Goal: Information Seeking & Learning: Learn about a topic

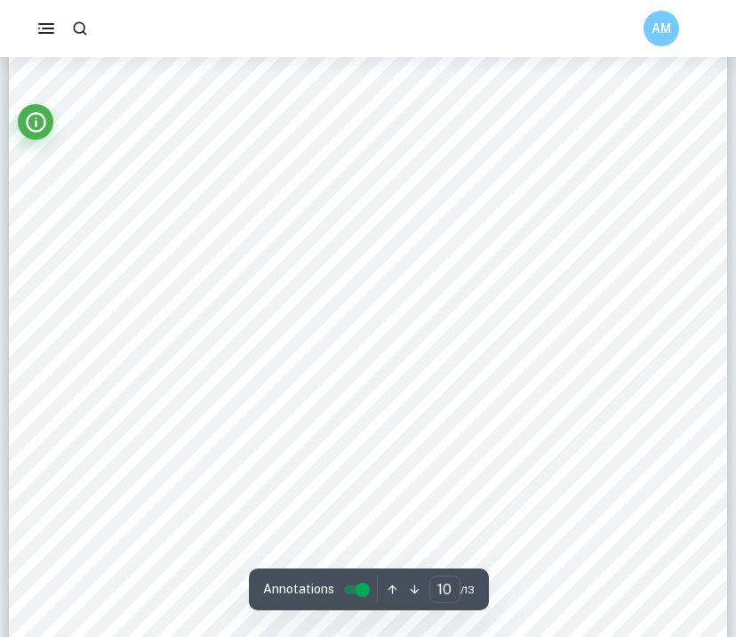
scroll to position [9992, 0]
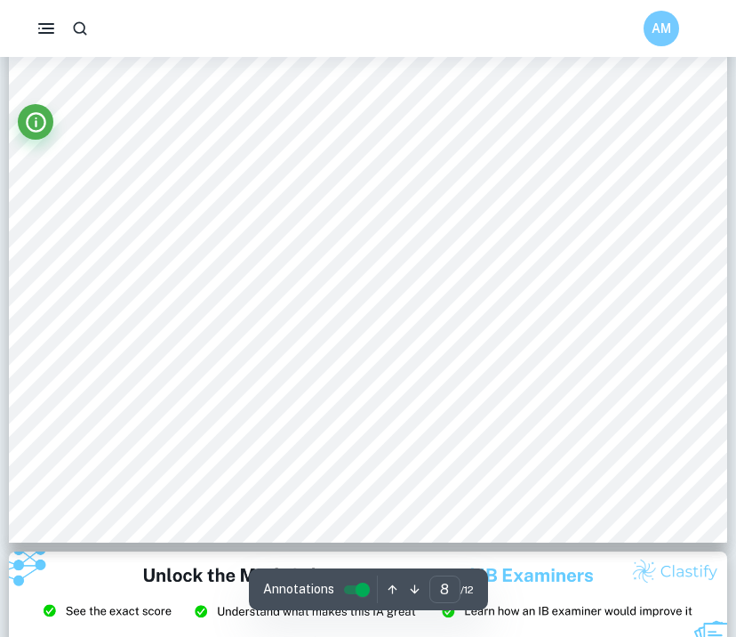
scroll to position [7908, 0]
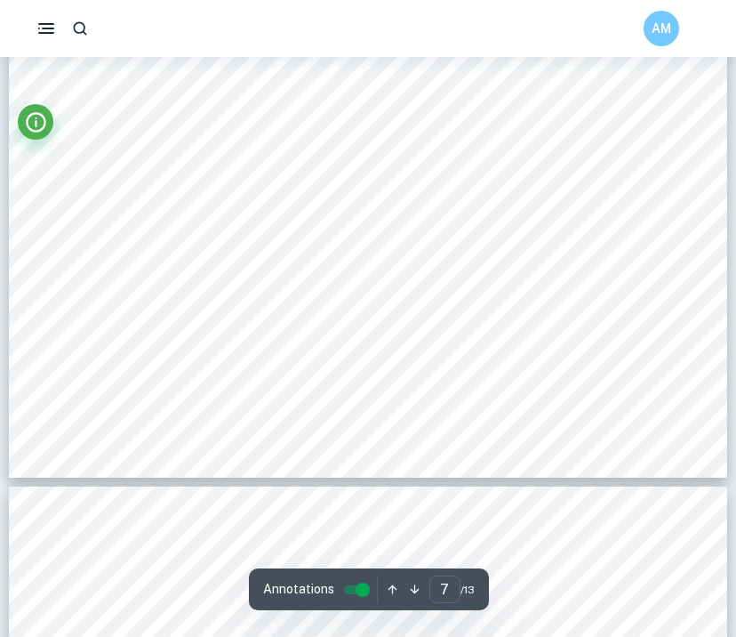
scroll to position [6614, 0]
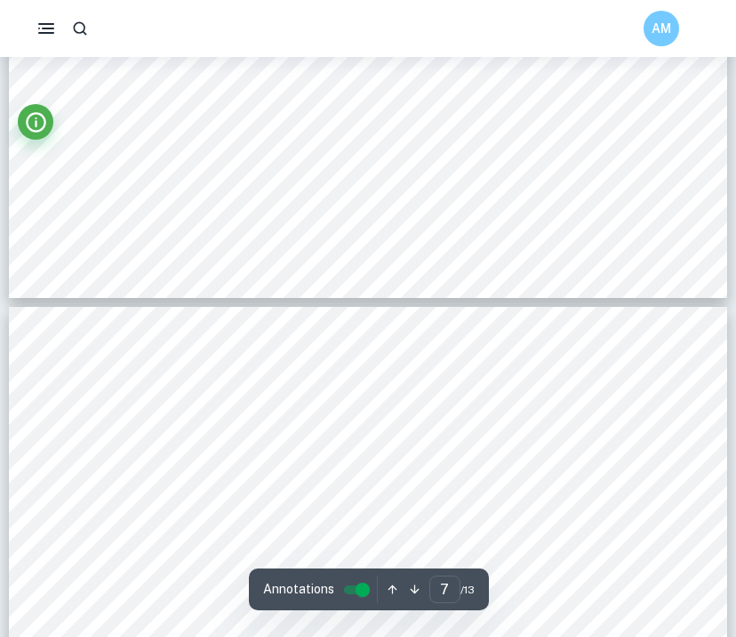
type input "8"
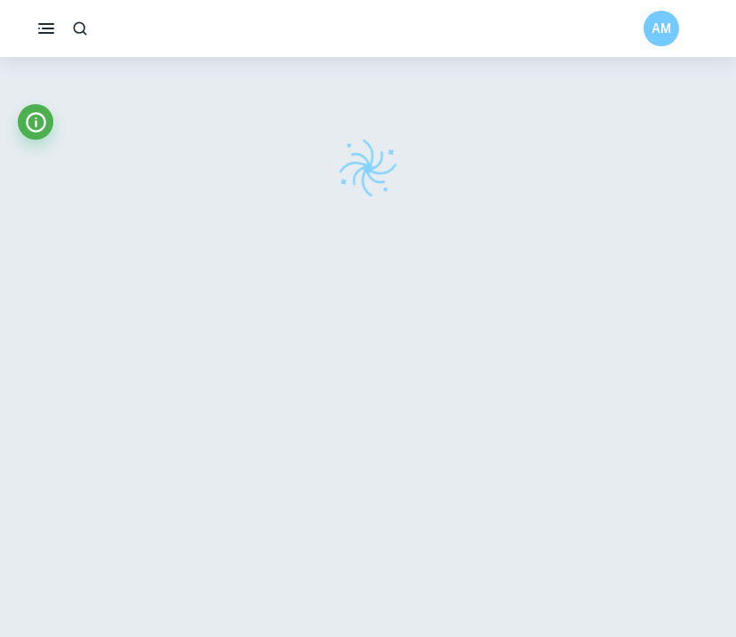
checkbox input "true"
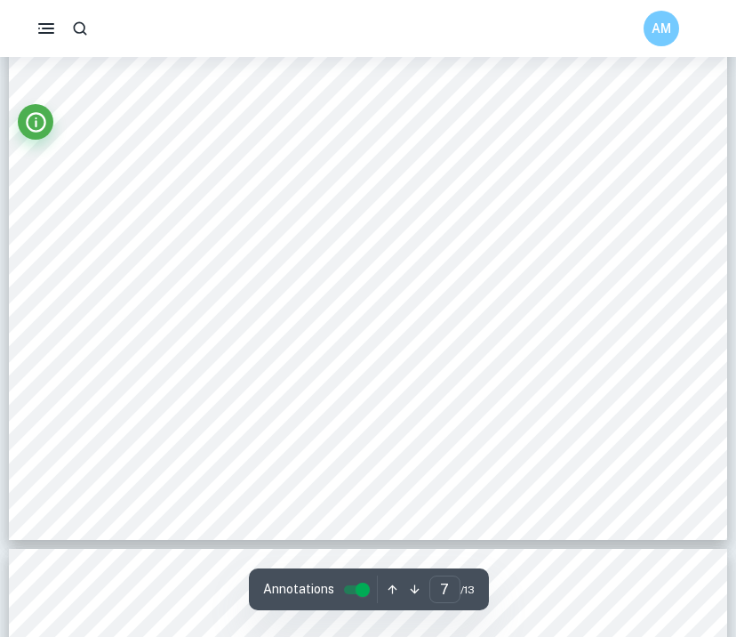
scroll to position [7024, 0]
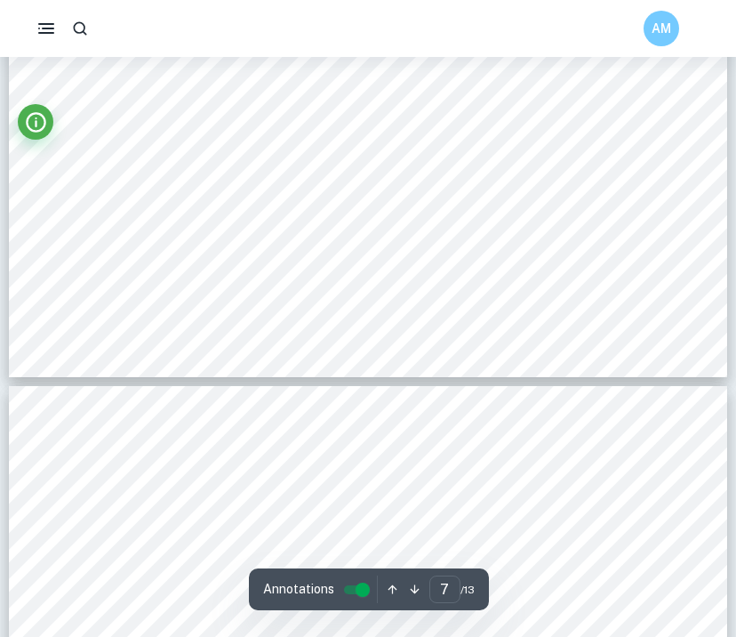
type input "8"
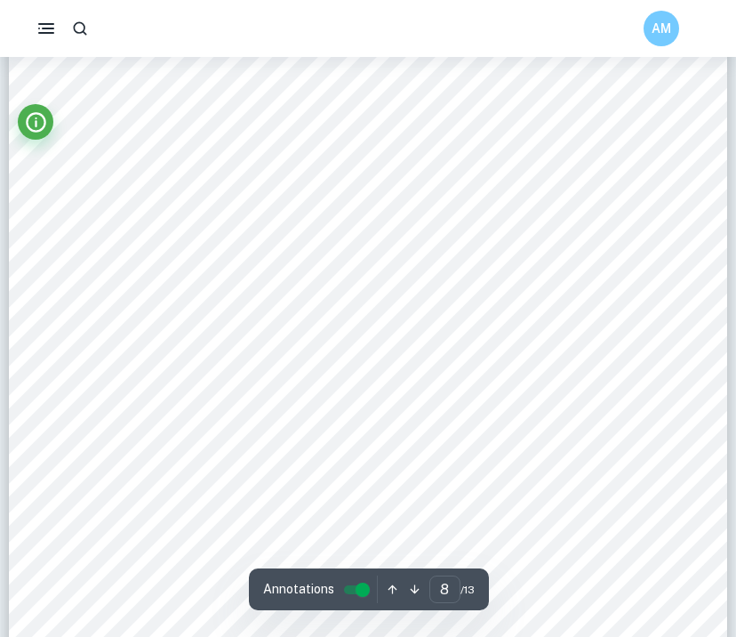
scroll to position [7457, 0]
